Goal: Task Accomplishment & Management: Manage account settings

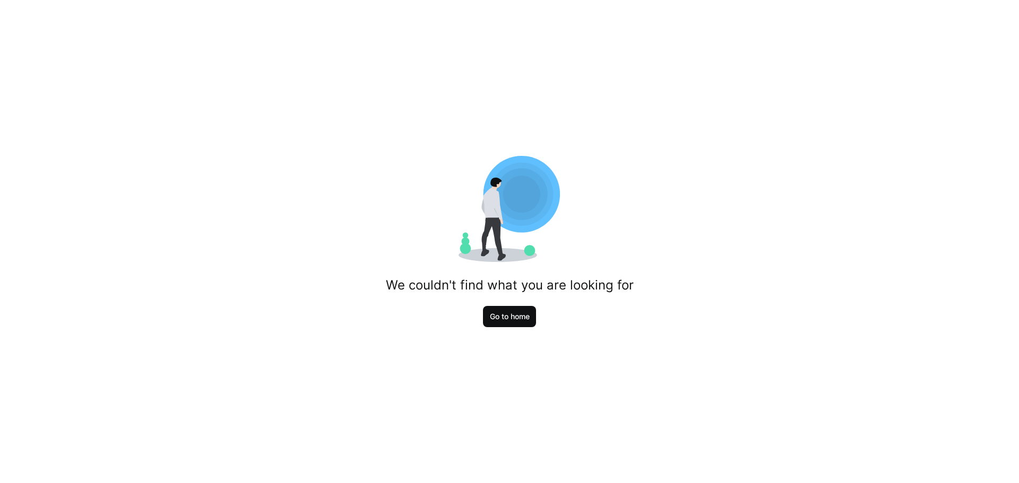
click at [510, 321] on span "Go to home" at bounding box center [509, 316] width 43 height 11
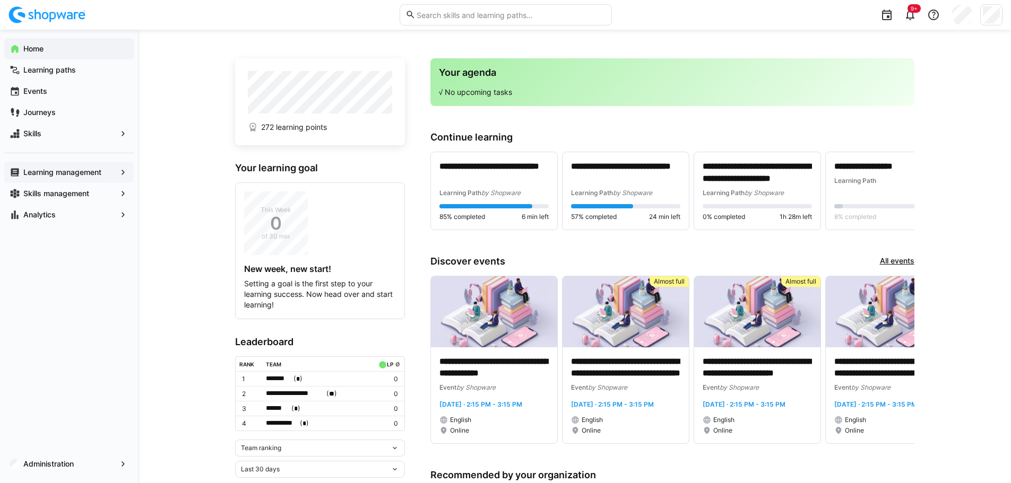
click at [0, 0] on app-navigation-label "Learning management" at bounding box center [0, 0] width 0 height 0
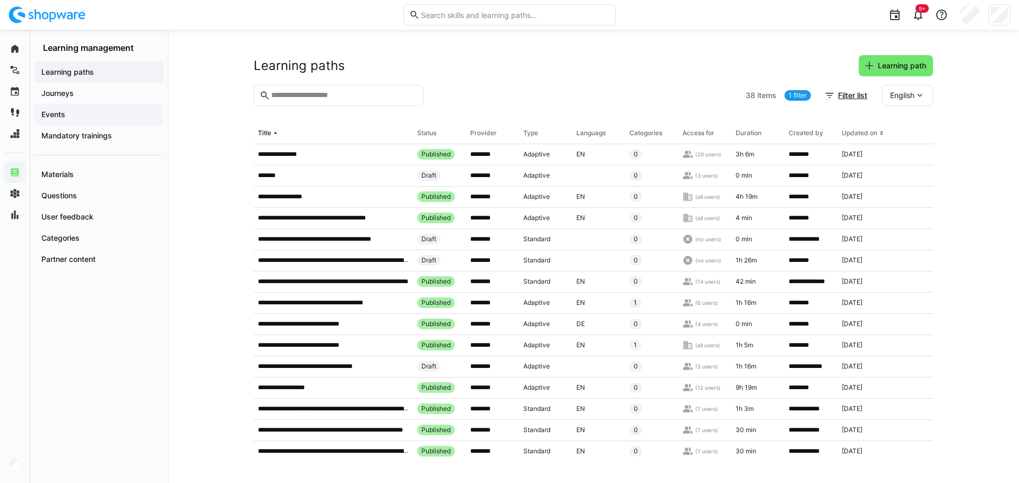
click at [0, 0] on app-navigation-label "Events" at bounding box center [0, 0] width 0 height 0
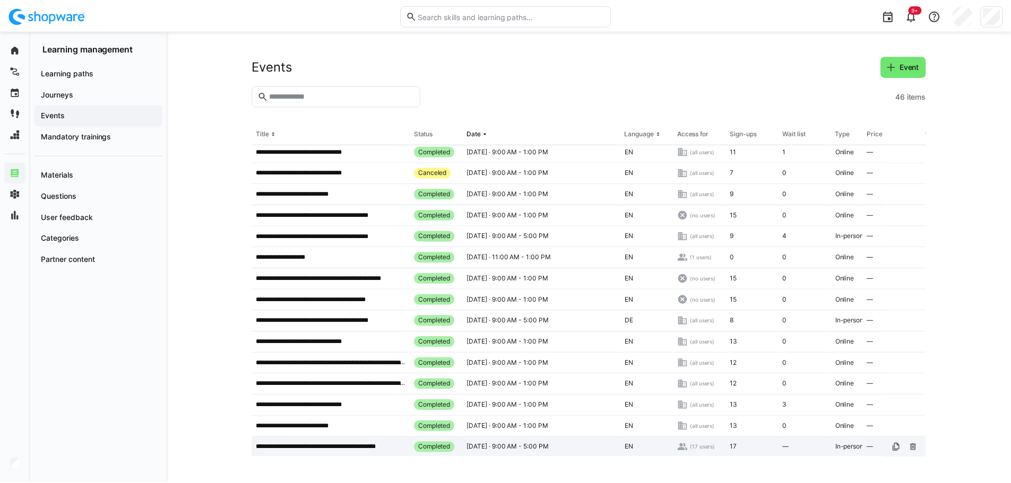
scroll to position [668, 0]
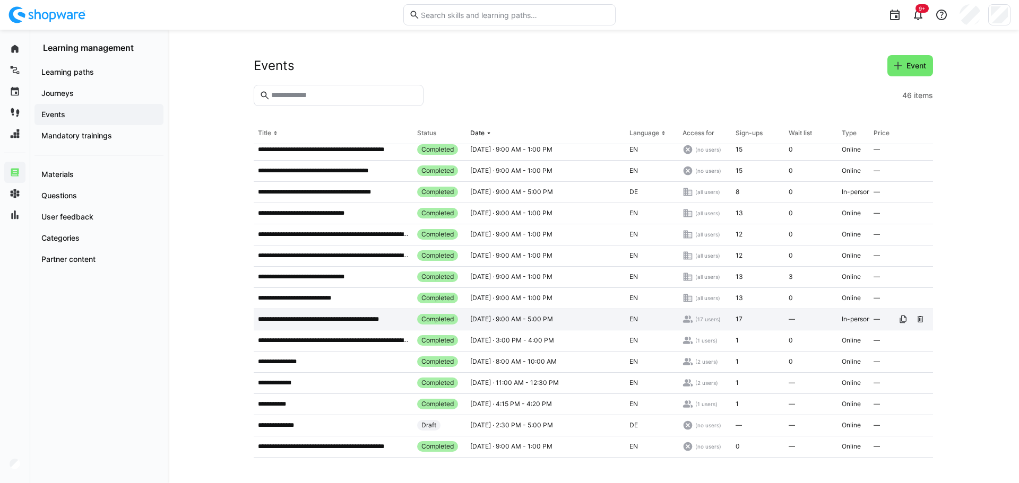
click at [330, 315] on p "**********" at bounding box center [333, 319] width 151 height 8
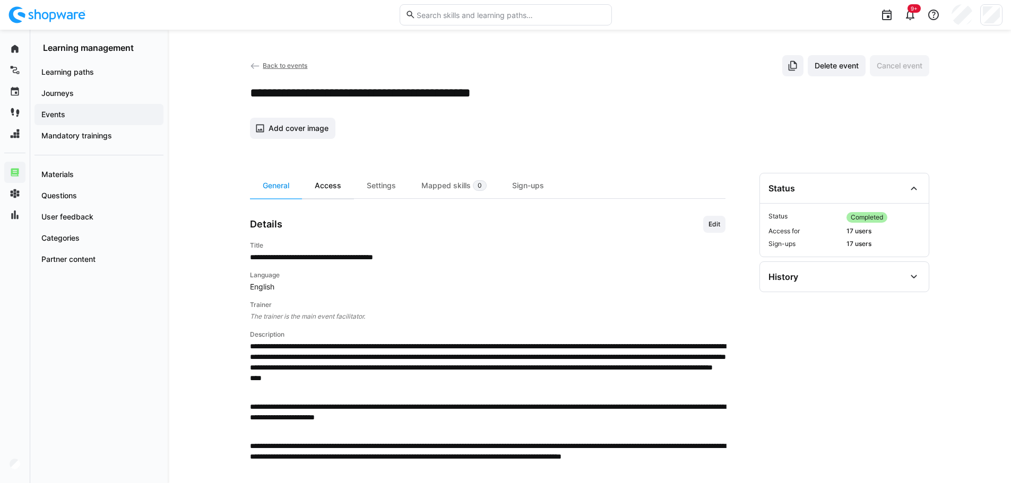
click at [339, 183] on div "Access" at bounding box center [328, 185] width 52 height 25
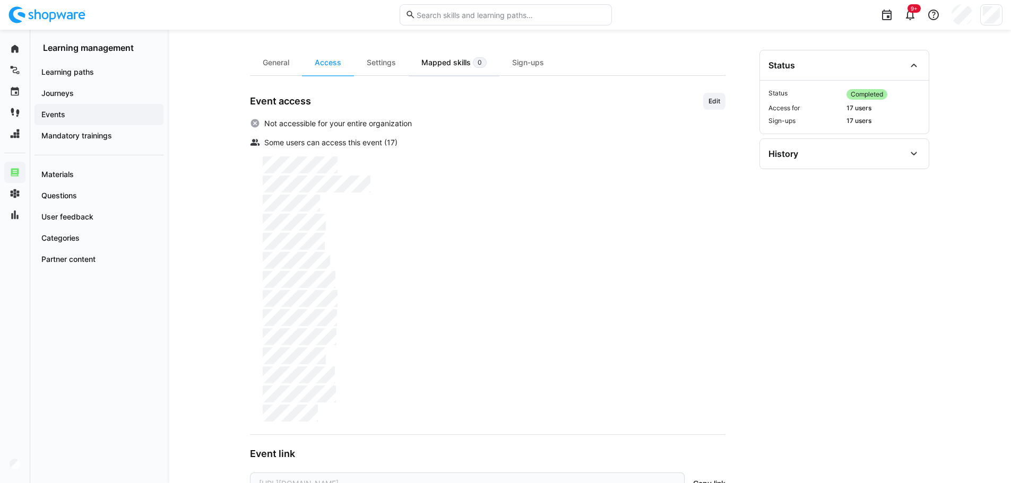
scroll to position [5, 0]
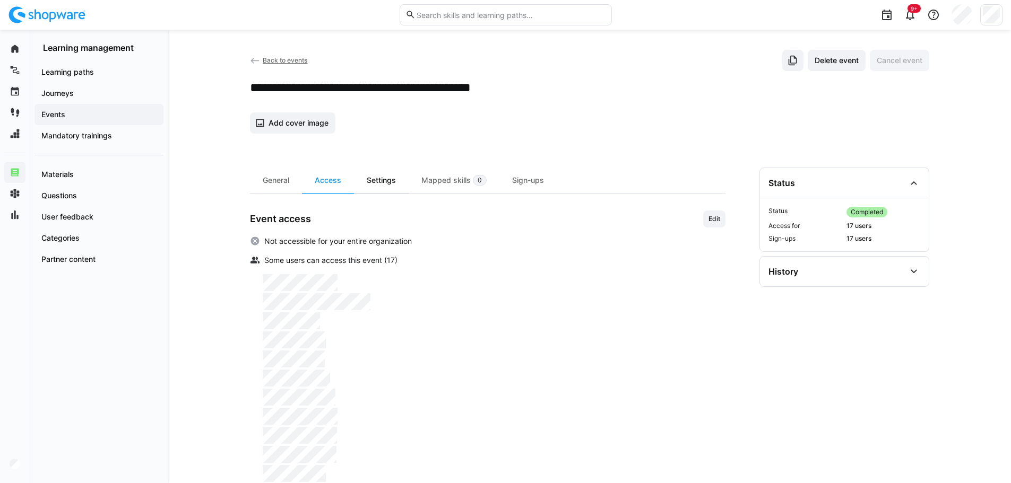
click at [386, 177] on div "Settings" at bounding box center [381, 180] width 55 height 25
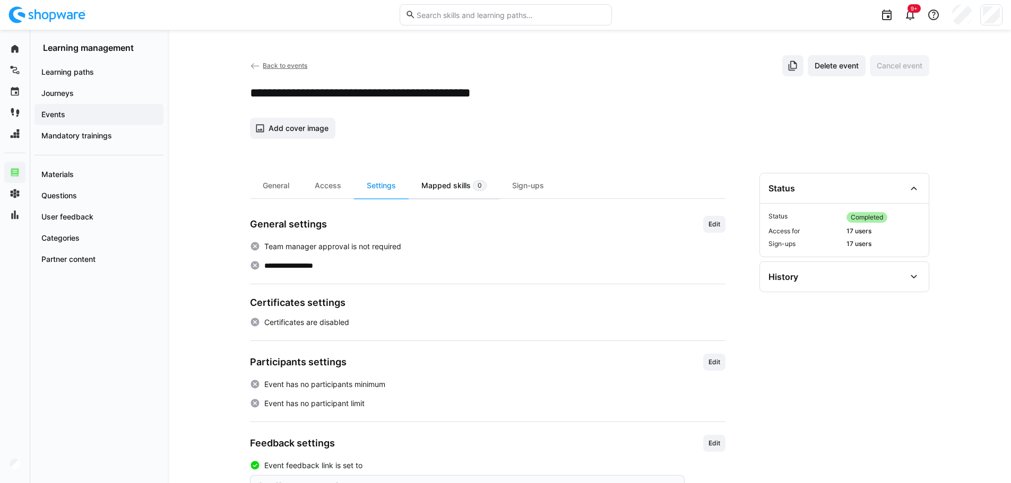
click at [456, 190] on div "Mapped skills 0" at bounding box center [454, 185] width 91 height 25
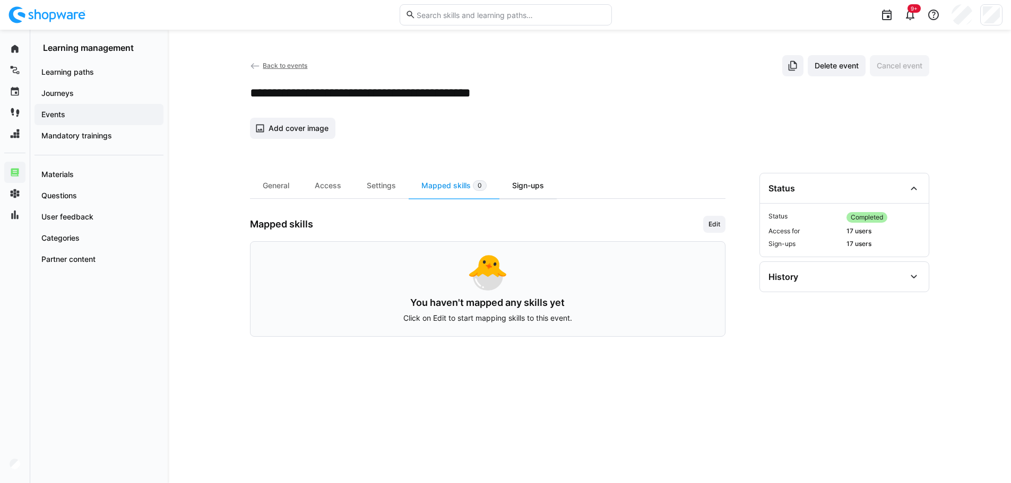
click at [514, 189] on div "Sign-ups" at bounding box center [527, 185] width 57 height 25
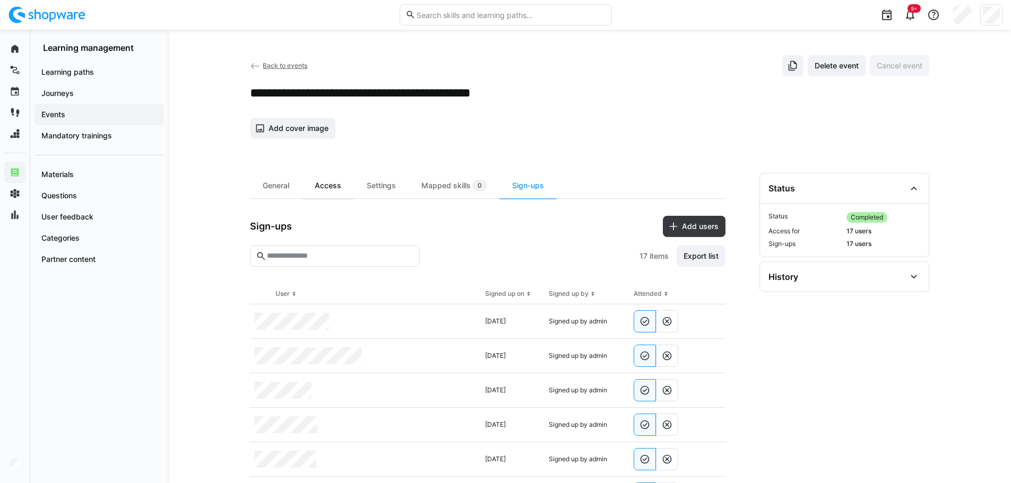
click at [320, 180] on div "Access" at bounding box center [328, 185] width 52 height 25
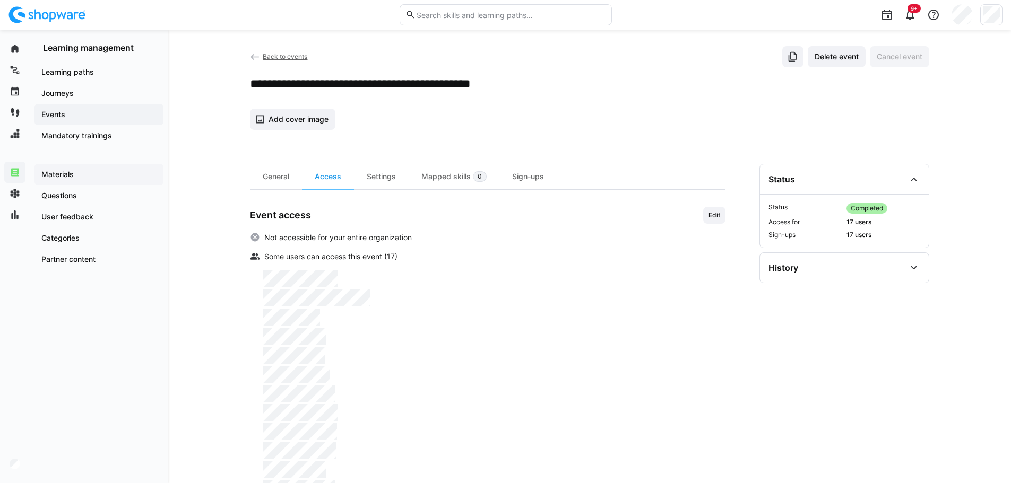
scroll to position [5, 0]
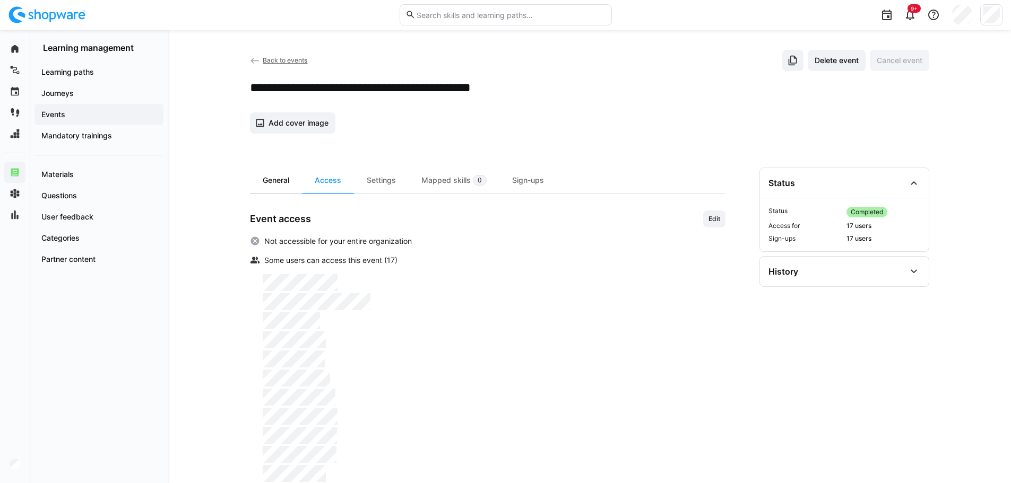
click at [273, 177] on div "General" at bounding box center [276, 180] width 52 height 25
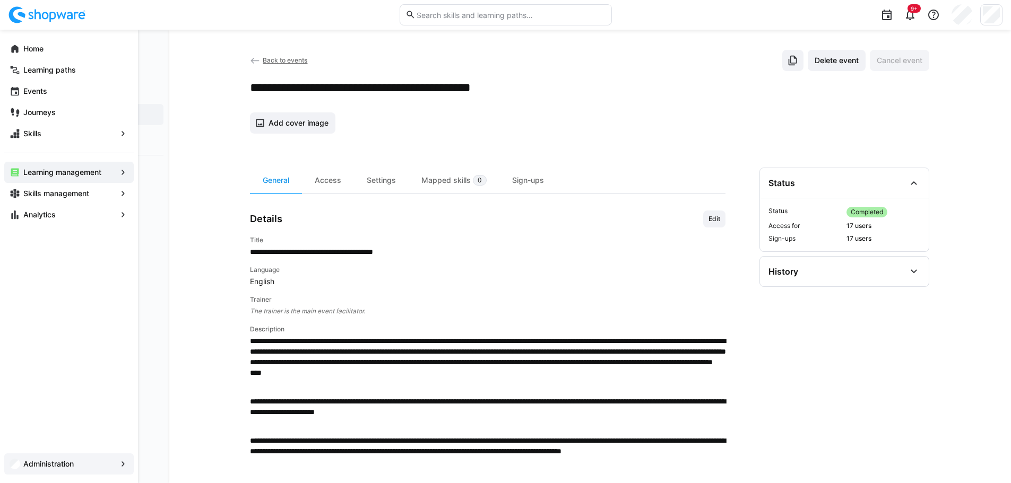
click at [0, 0] on app-navigation-label "Administration" at bounding box center [0, 0] width 0 height 0
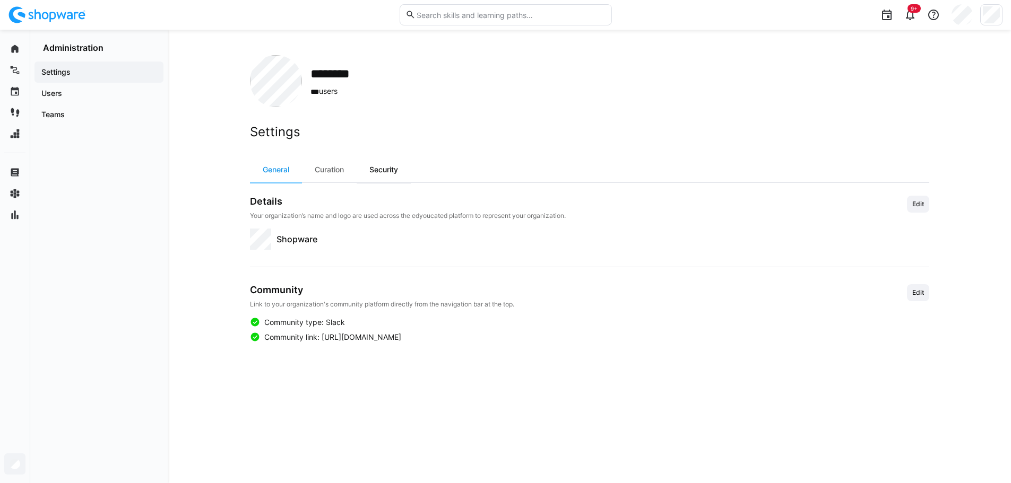
click at [367, 169] on div "Security" at bounding box center [384, 169] width 54 height 25
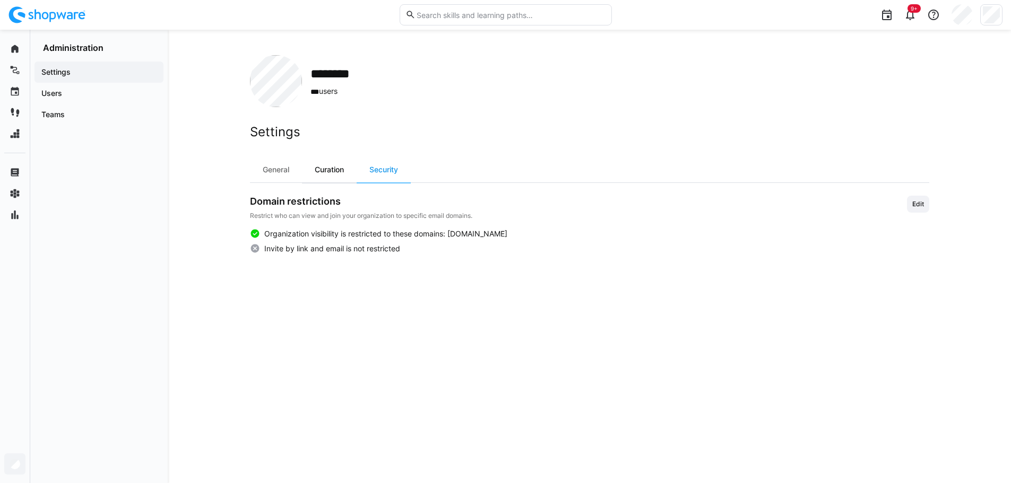
click at [313, 168] on div "Curation" at bounding box center [329, 169] width 55 height 25
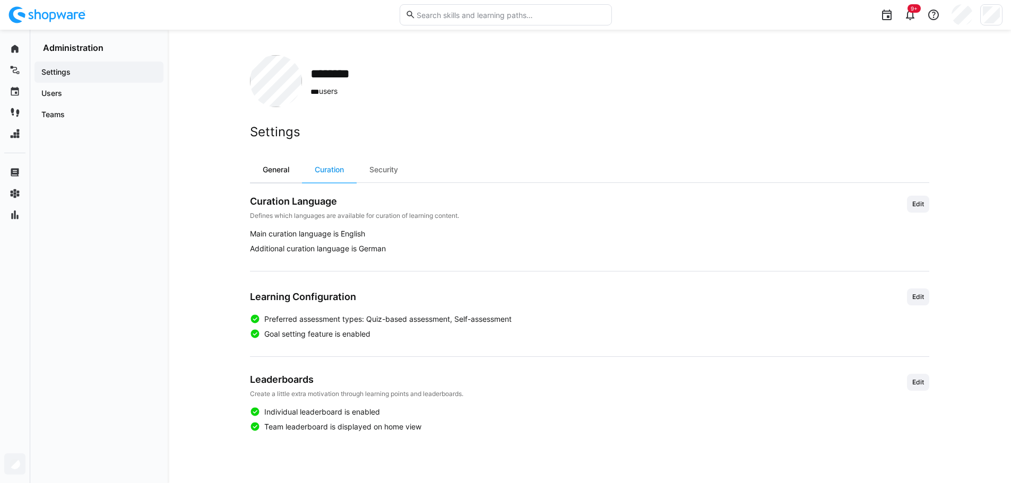
click at [297, 163] on div "General" at bounding box center [276, 169] width 52 height 25
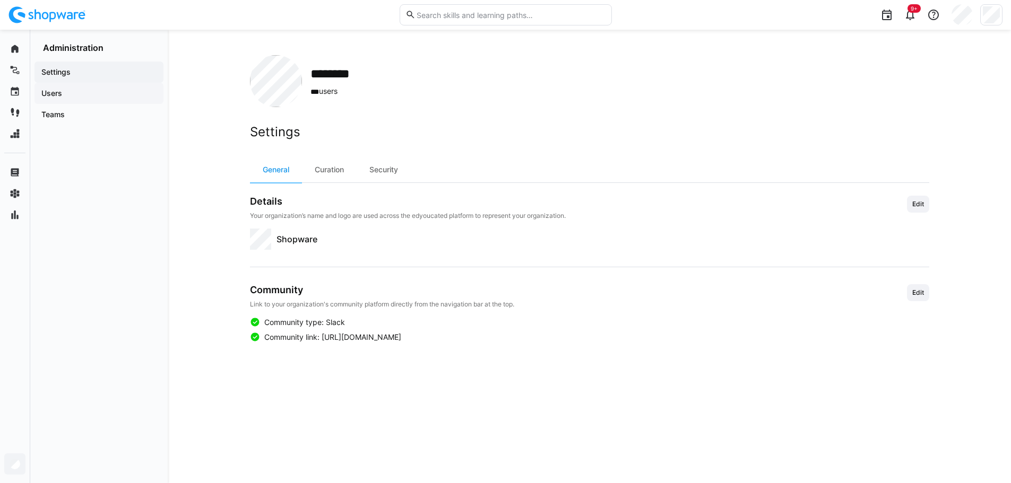
click at [0, 0] on app-navigation-label "Users" at bounding box center [0, 0] width 0 height 0
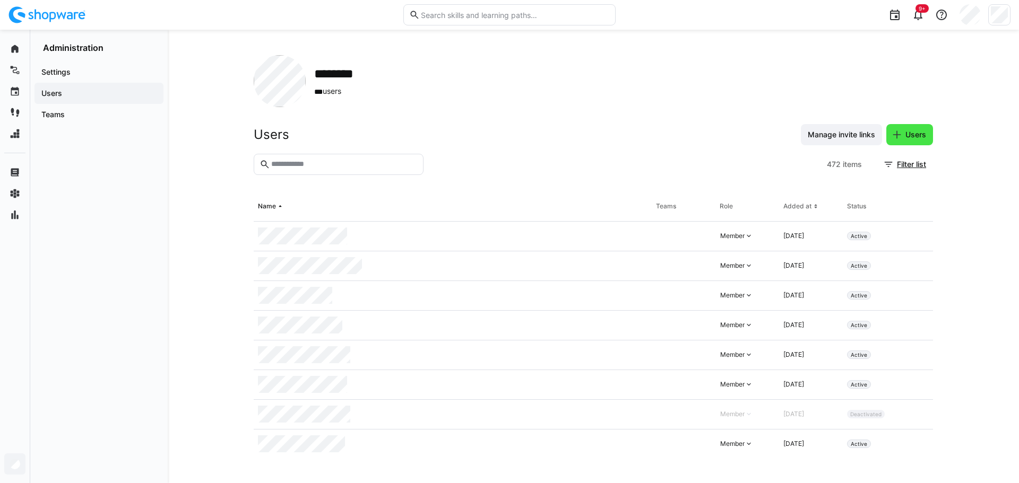
click at [909, 131] on span "Users" at bounding box center [916, 134] width 24 height 11
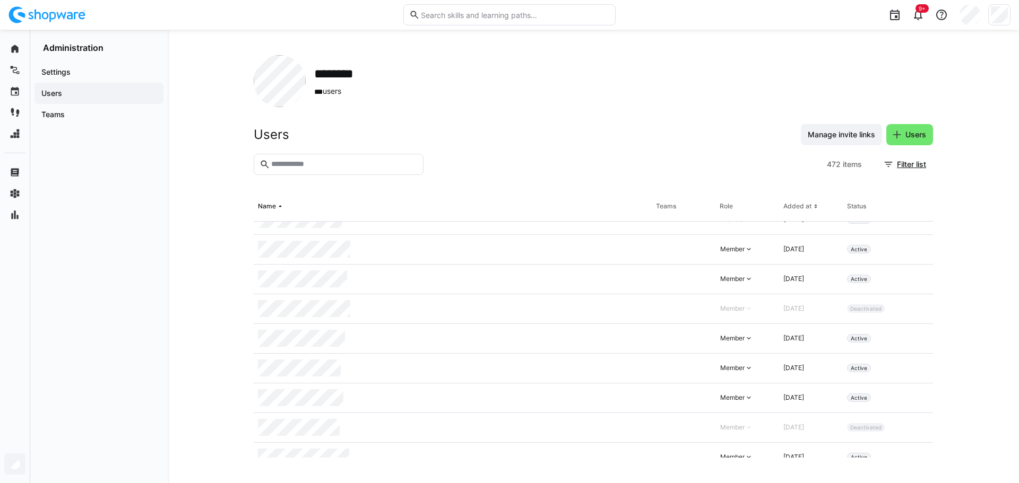
scroll to position [106, 0]
click at [744, 280] on eds-icon at bounding box center [748, 278] width 8 height 8
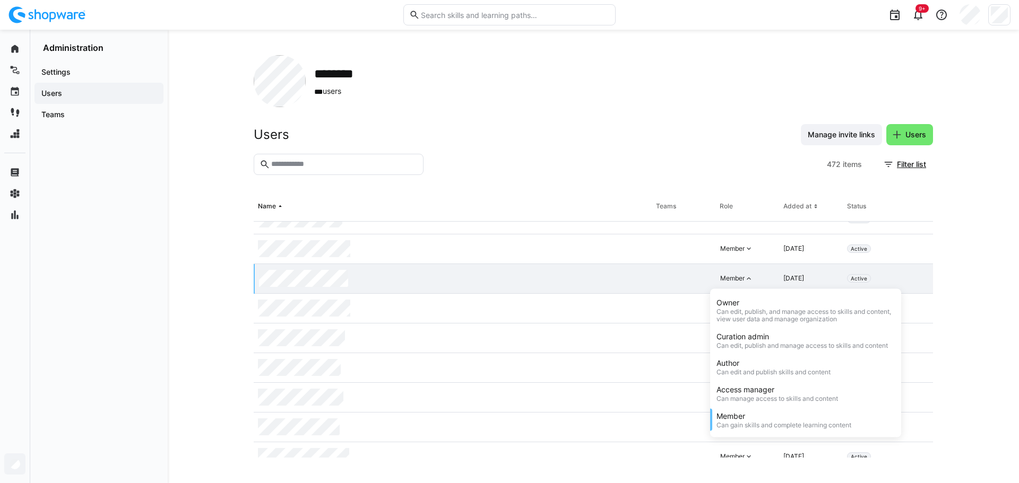
click at [738, 63] on div "******** *** users" at bounding box center [593, 81] width 679 height 52
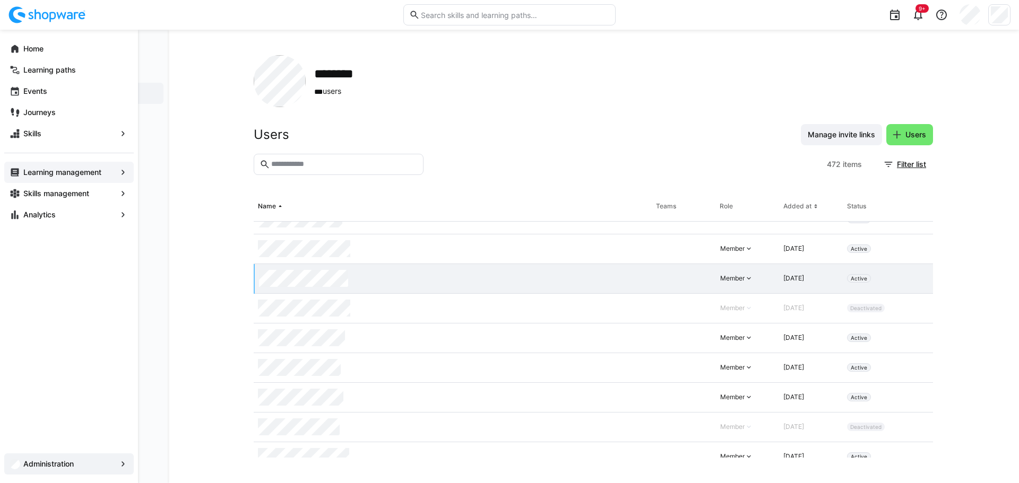
click at [122, 172] on eds-icon at bounding box center [123, 172] width 11 height 11
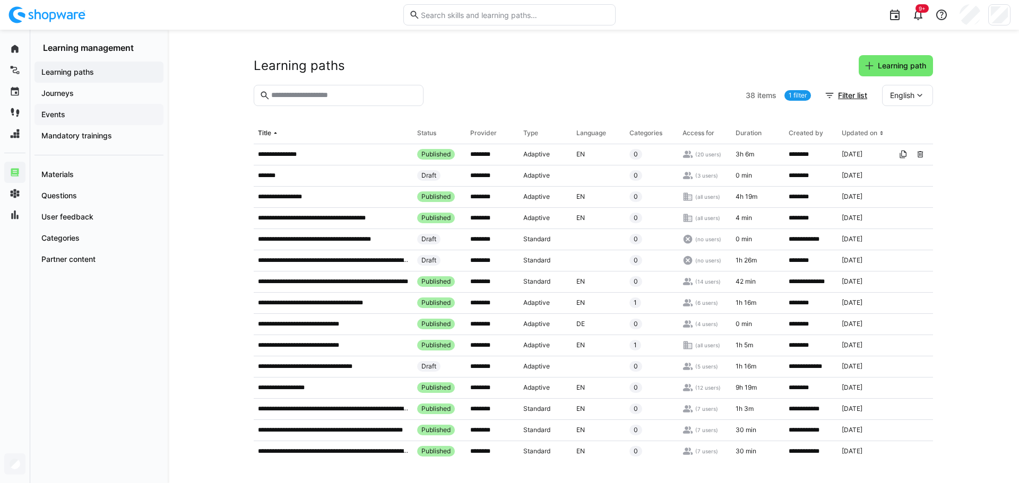
click at [0, 0] on app-navigation-label "Events" at bounding box center [0, 0] width 0 height 0
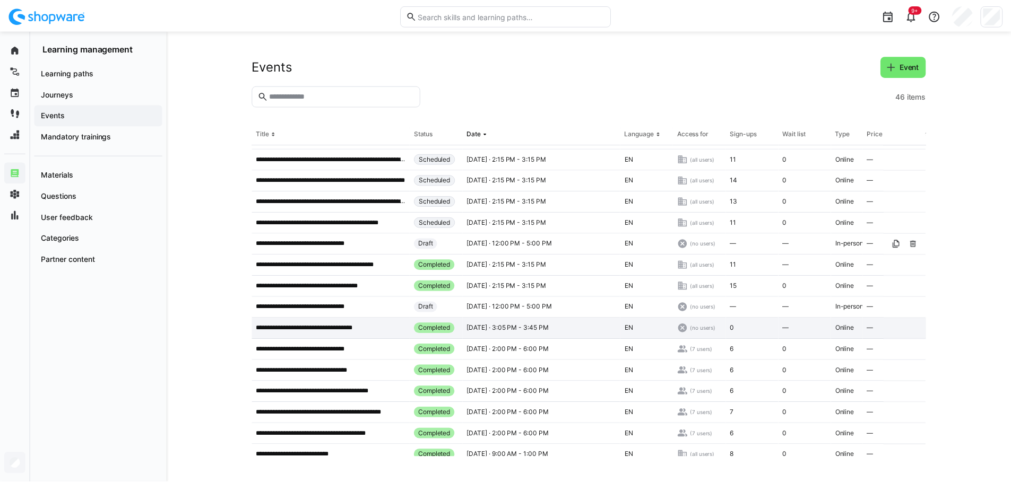
scroll to position [106, 0]
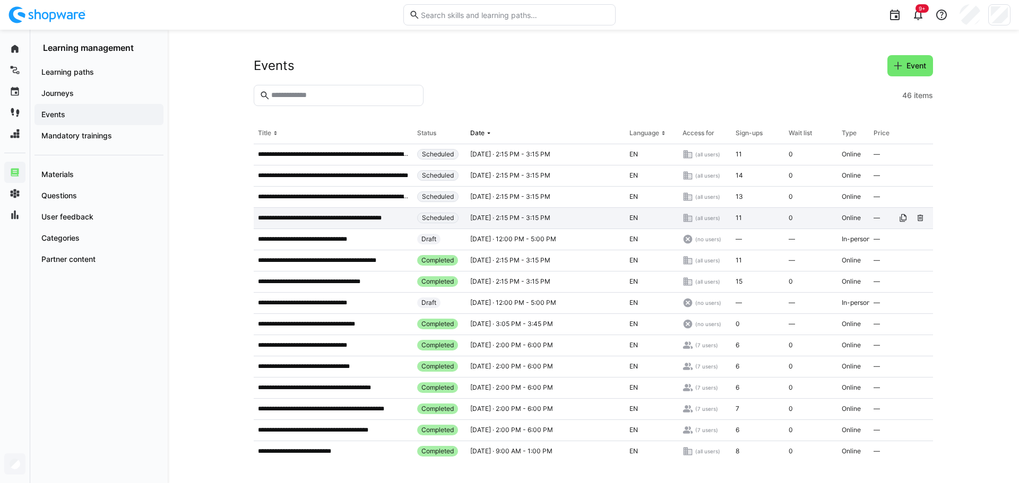
click at [332, 218] on p "**********" at bounding box center [333, 218] width 151 height 8
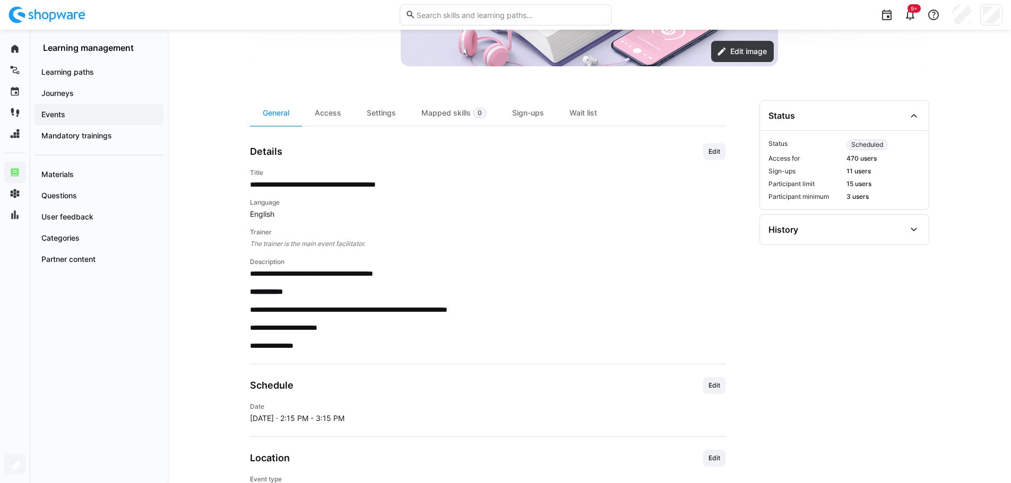
scroll to position [177, 0]
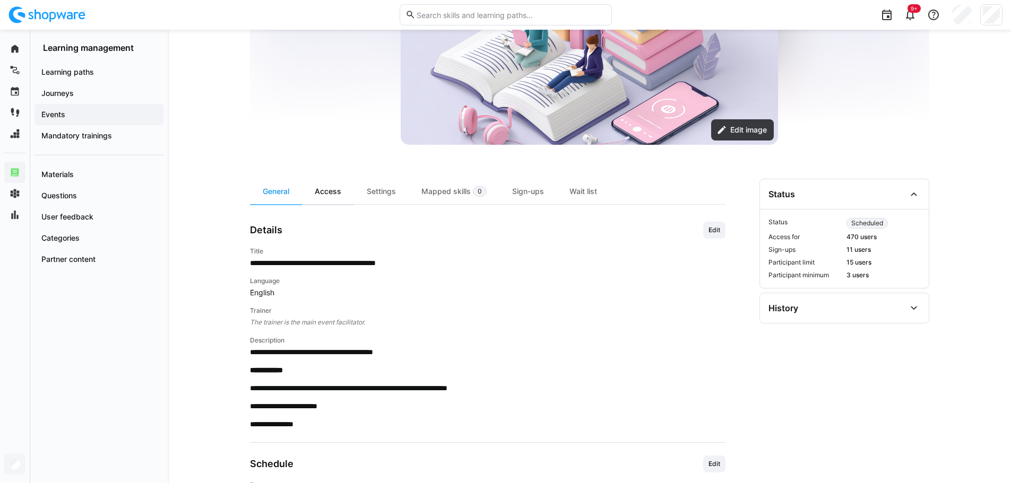
click at [329, 189] on div "Access" at bounding box center [328, 191] width 52 height 25
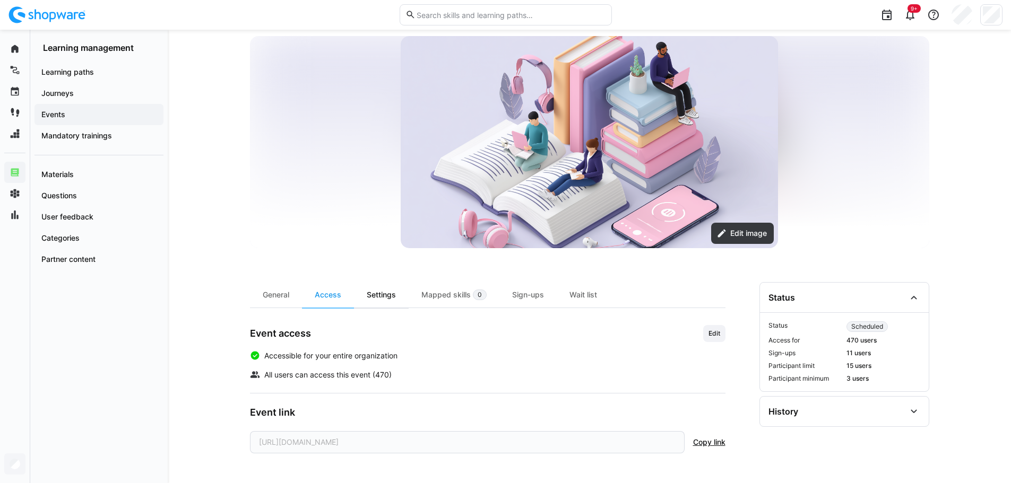
click at [377, 295] on div "Settings" at bounding box center [381, 294] width 55 height 25
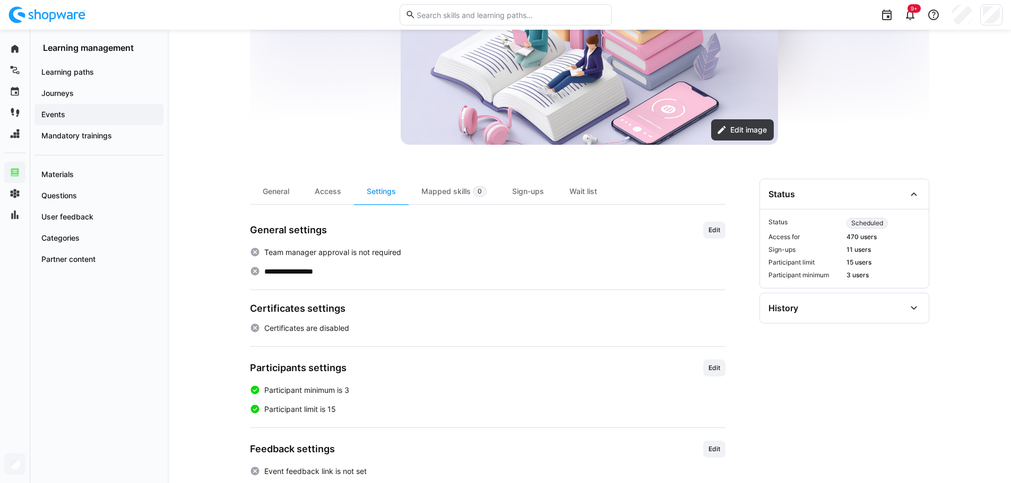
scroll to position [196, 0]
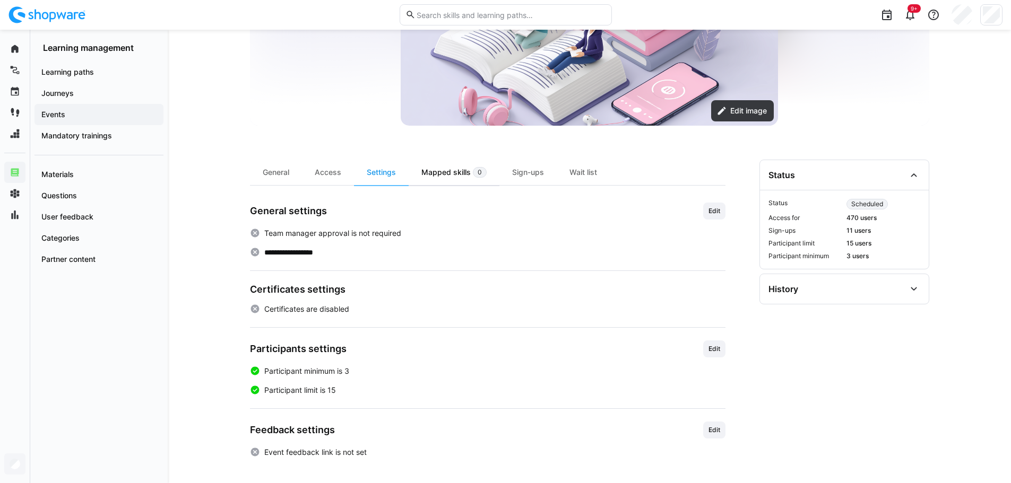
click at [456, 174] on div "Mapped skills 0" at bounding box center [454, 172] width 91 height 25
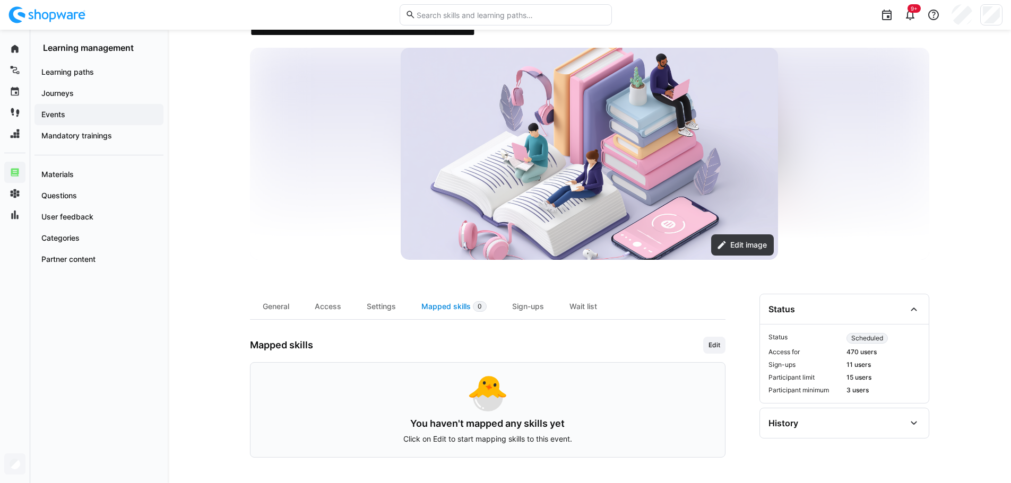
scroll to position [62, 0]
click at [535, 302] on div "Sign-ups" at bounding box center [527, 306] width 57 height 25
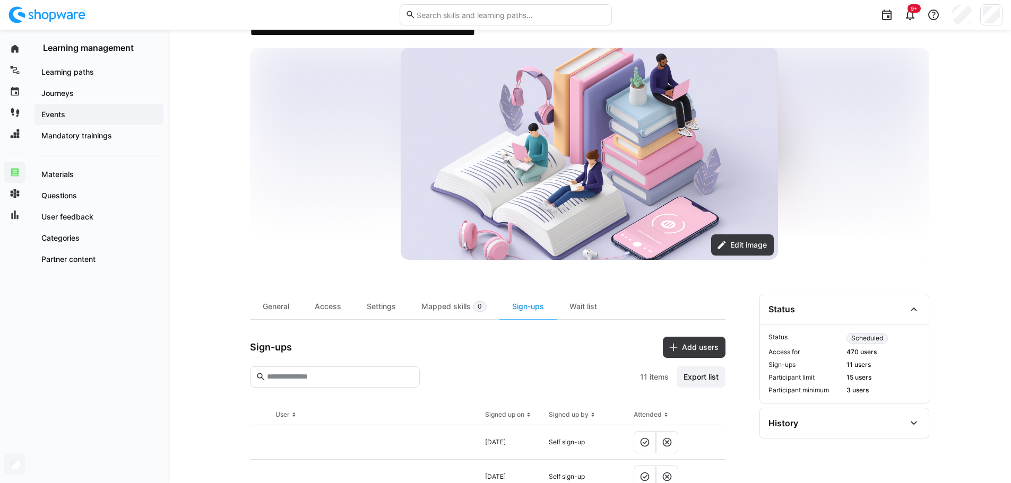
scroll to position [196, 0]
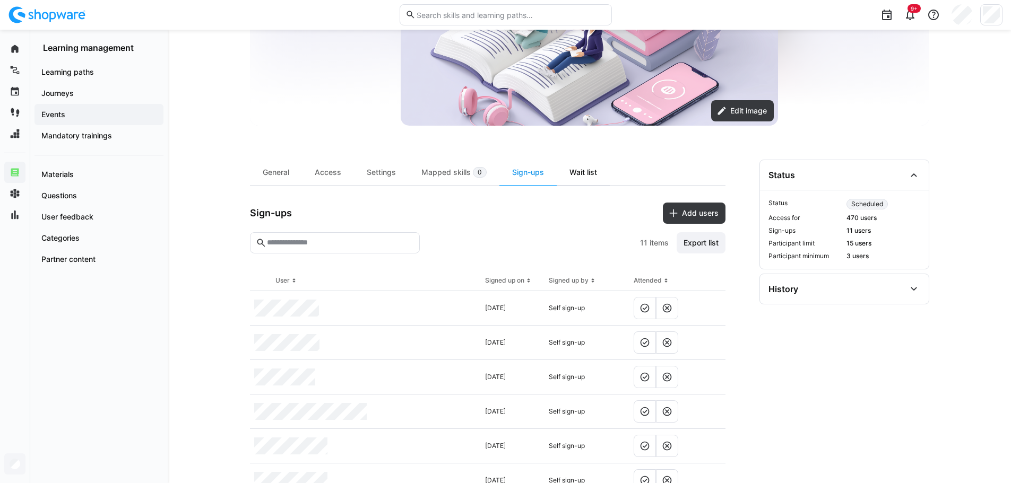
click at [575, 174] on div "Wait list" at bounding box center [583, 172] width 53 height 25
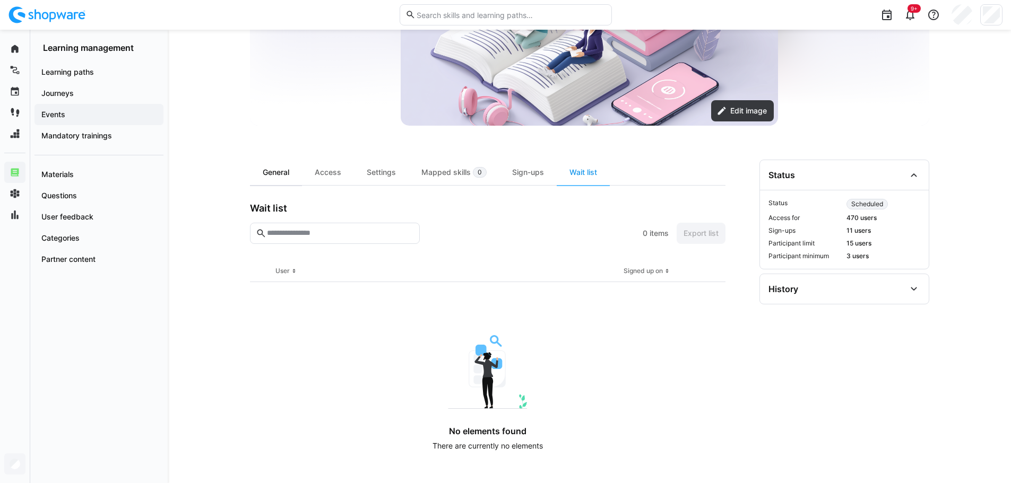
click at [275, 174] on div "General" at bounding box center [276, 172] width 52 height 25
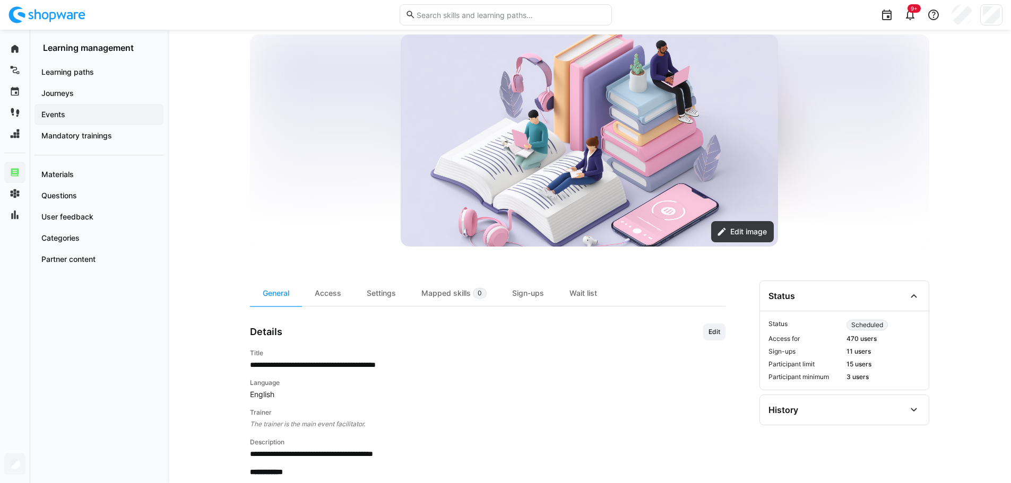
scroll to position [71, 0]
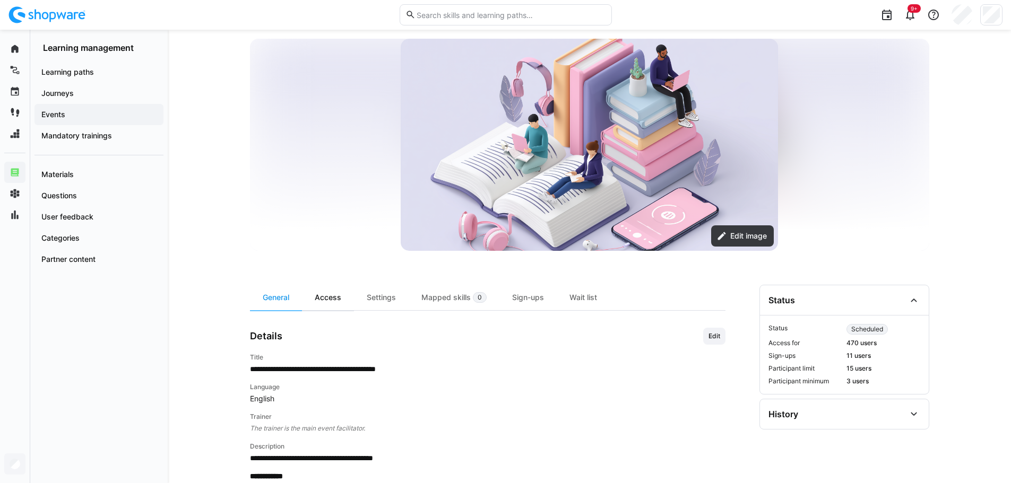
click at [325, 297] on div "Access" at bounding box center [328, 297] width 52 height 25
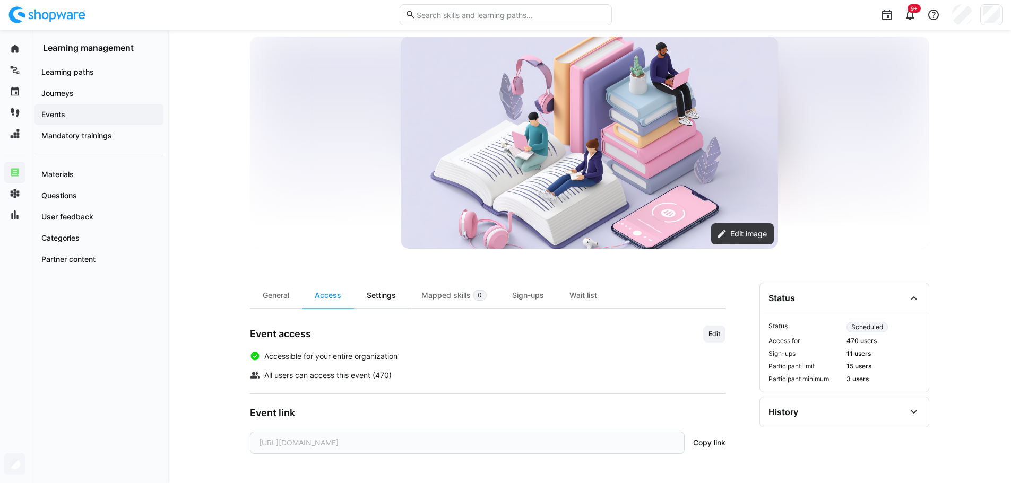
scroll to position [73, 0]
click at [404, 297] on div "Settings" at bounding box center [381, 294] width 55 height 25
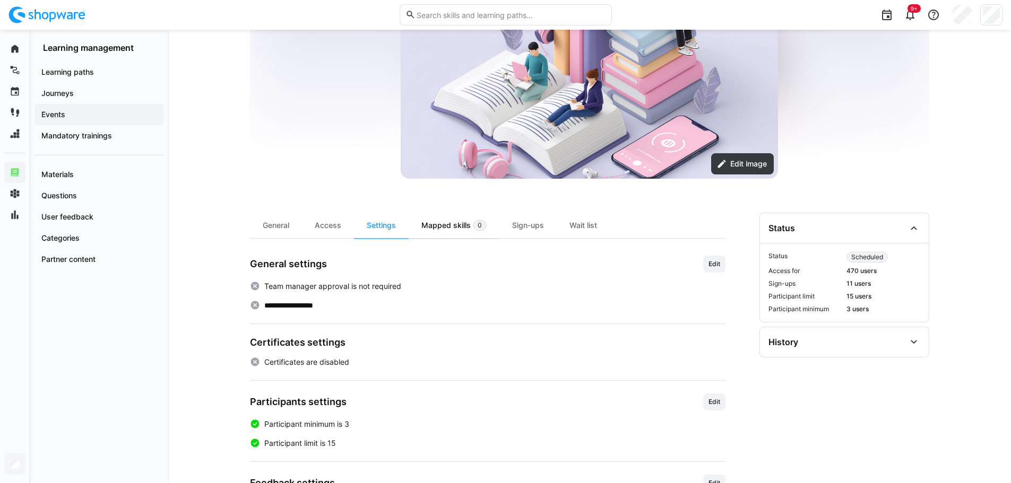
click at [444, 213] on div "Mapped skills 0" at bounding box center [454, 225] width 91 height 25
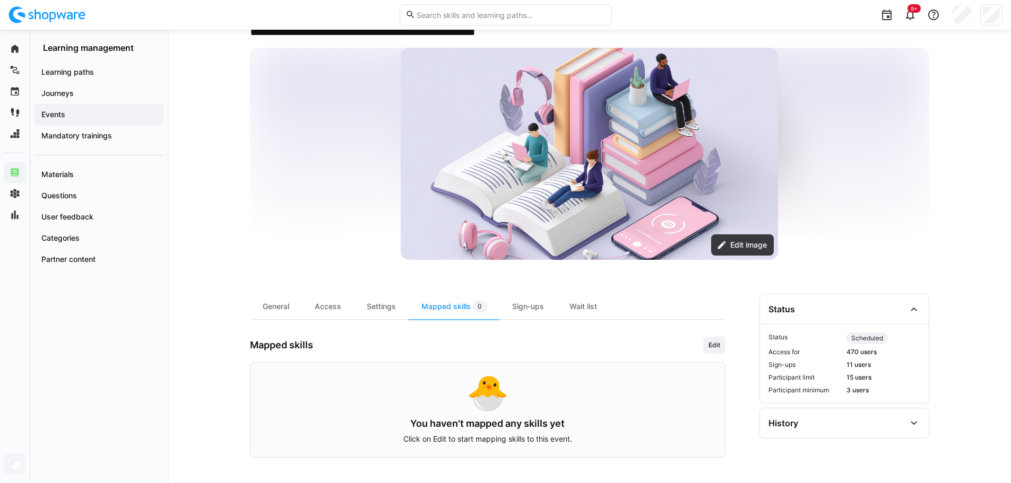
scroll to position [62, 0]
